Goal: Transaction & Acquisition: Purchase product/service

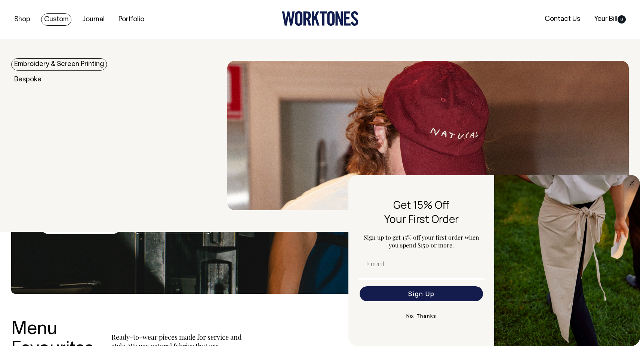
click at [59, 66] on link "Embroidery & Screen Printing" at bounding box center [59, 64] width 96 height 12
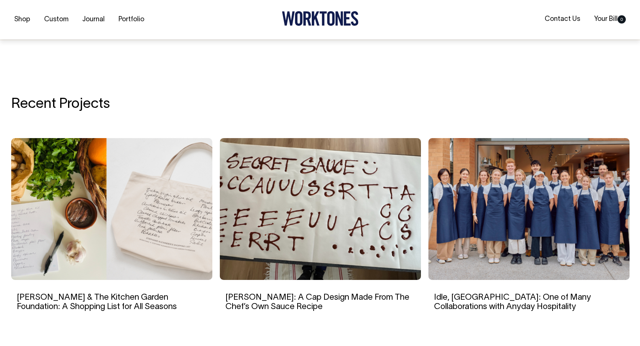
scroll to position [1197, 0]
click at [173, 220] on img at bounding box center [111, 209] width 201 height 142
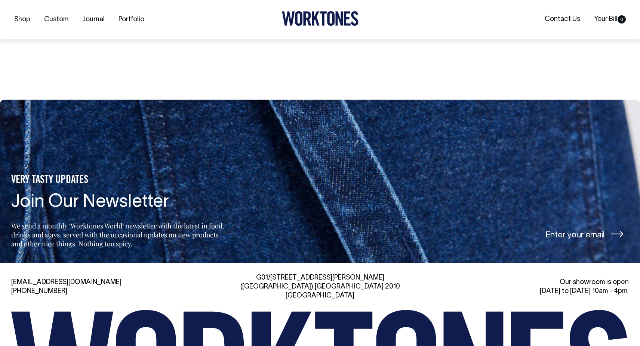
scroll to position [2823, 0]
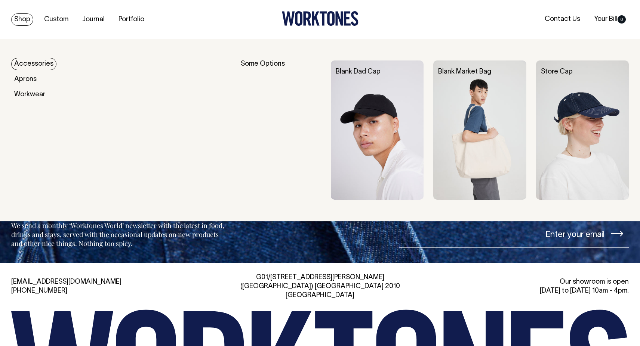
click at [30, 64] on link "Accessories" at bounding box center [33, 64] width 45 height 12
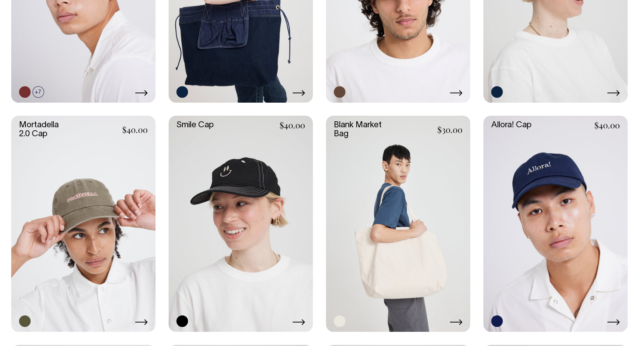
scroll to position [343, 0]
click at [437, 216] on link at bounding box center [398, 224] width 144 height 216
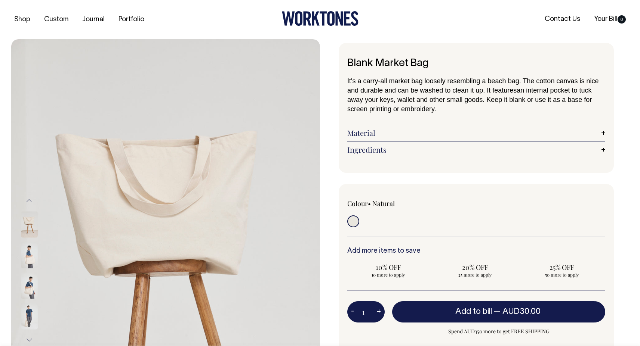
click at [29, 322] on img at bounding box center [29, 316] width 17 height 26
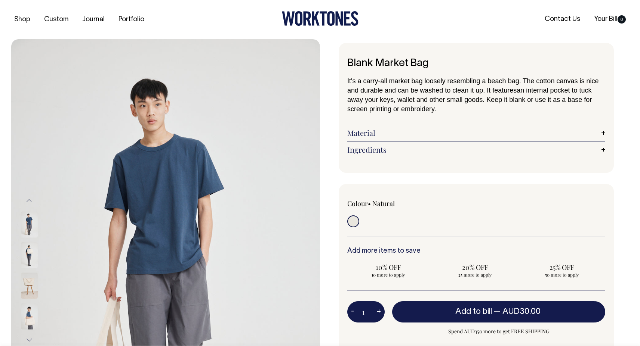
click at [28, 340] on button "Next" at bounding box center [29, 340] width 11 height 17
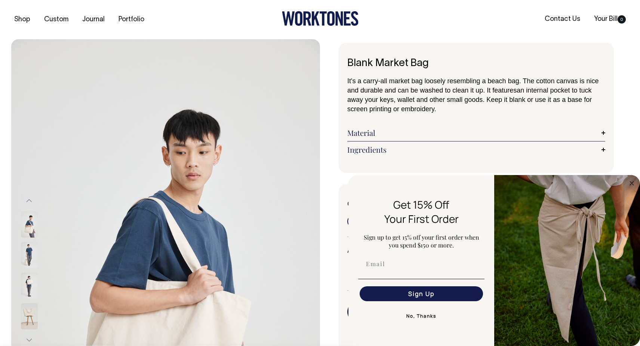
click at [374, 134] on link "Material" at bounding box center [476, 133] width 258 height 9
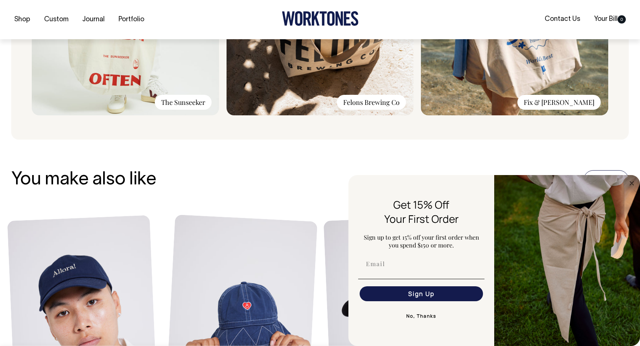
scroll to position [672, 0]
click at [631, 184] on icon "Close dialog" at bounding box center [631, 184] width 4 height 4
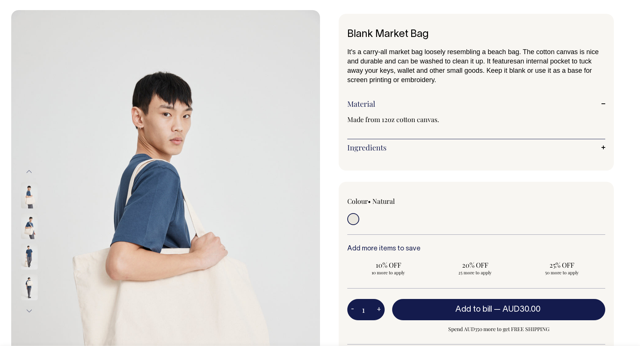
scroll to position [29, 0]
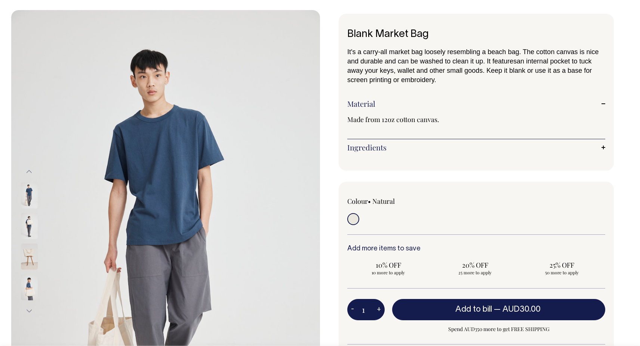
click at [30, 250] on img at bounding box center [29, 257] width 17 height 26
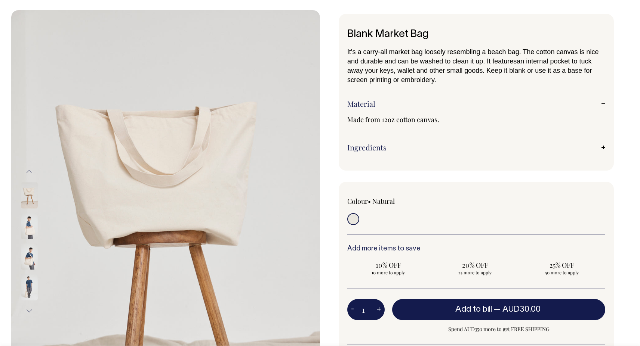
click at [24, 276] on div at bounding box center [39, 149] width 37 height 429
click at [27, 281] on img at bounding box center [29, 287] width 17 height 26
